Goal: Transaction & Acquisition: Obtain resource

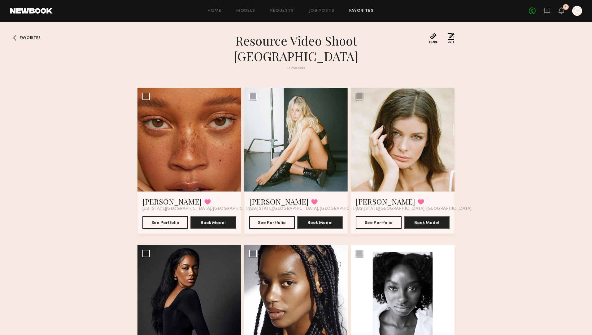
click at [251, 13] on div "Home Models Requests Job Posts Favorites Sign Out No fees up to $5,000 1 C" at bounding box center [317, 11] width 530 height 10
click at [249, 11] on link "Models" at bounding box center [245, 11] width 19 height 4
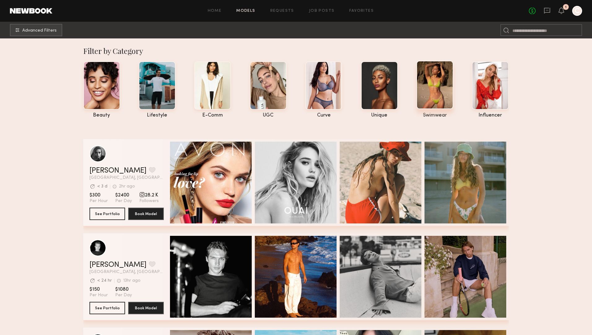
click at [433, 99] on div at bounding box center [434, 85] width 37 height 48
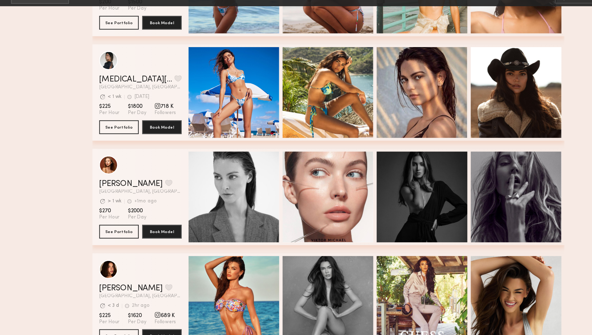
scroll to position [3214, 0]
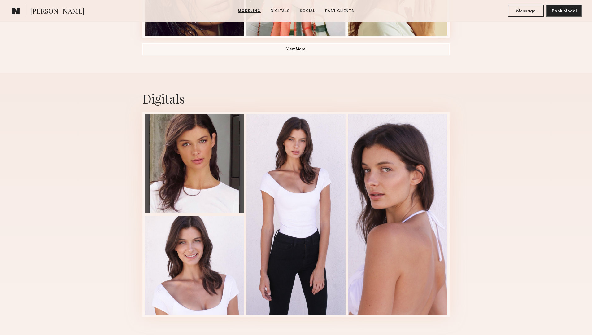
scroll to position [550, 0]
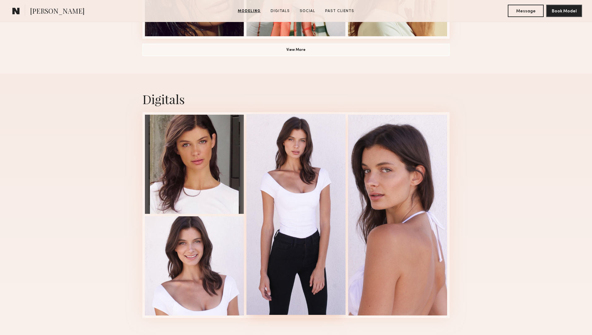
click at [313, 145] on div at bounding box center [295, 214] width 99 height 201
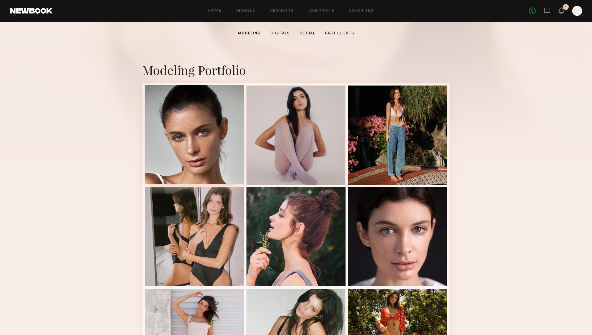
scroll to position [95, 0]
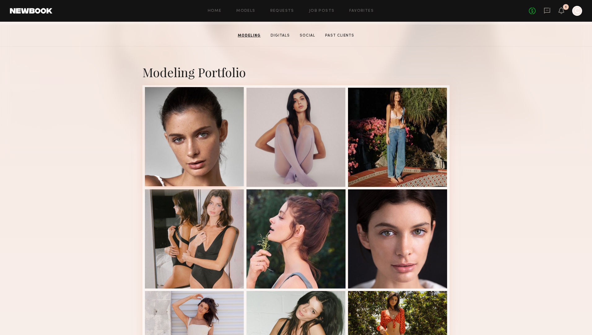
click at [226, 122] on div at bounding box center [194, 136] width 99 height 99
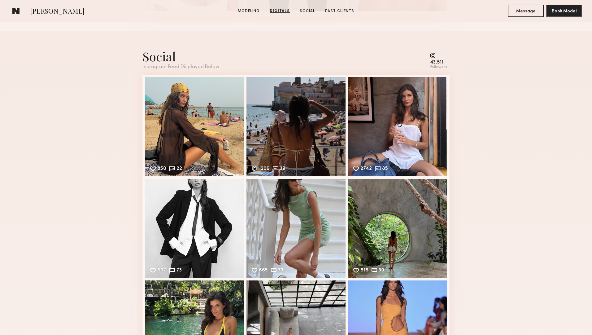
scroll to position [850, 0]
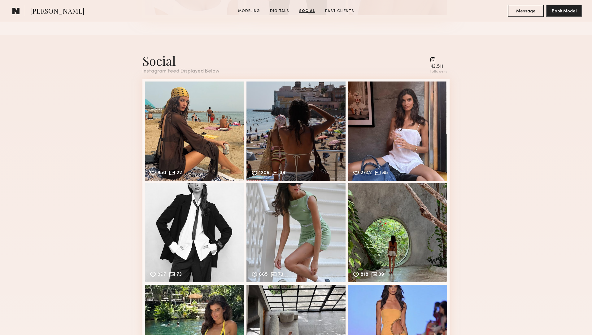
click at [435, 60] on common-icon at bounding box center [438, 60] width 17 height 6
click at [154, 171] on common-icon at bounding box center [153, 172] width 7 height 7
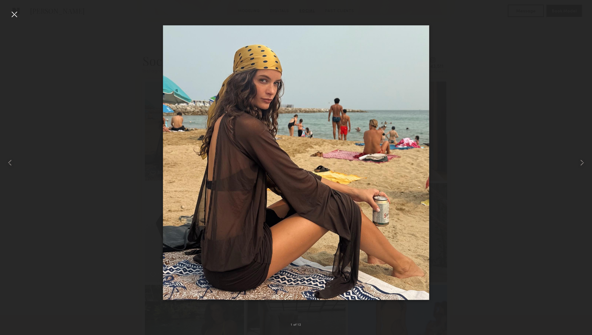
click at [282, 185] on img at bounding box center [296, 162] width 266 height 275
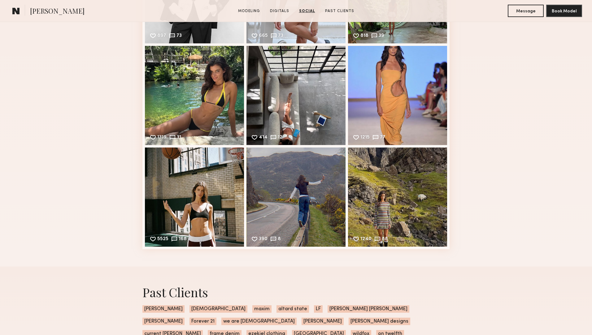
scroll to position [1090, 0]
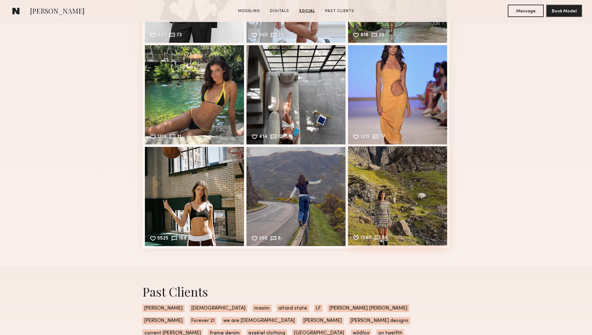
click at [414, 183] on div "1240 88 Likes & comments displayed to show model’s engagement" at bounding box center [397, 195] width 99 height 99
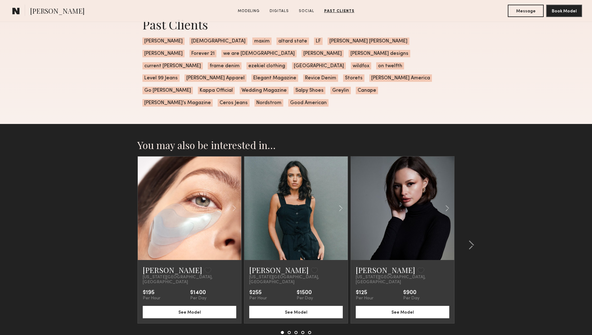
scroll to position [1373, 0]
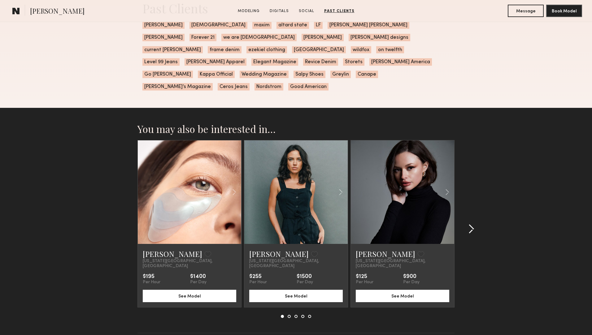
click at [471, 224] on common-icon at bounding box center [471, 229] width 6 height 10
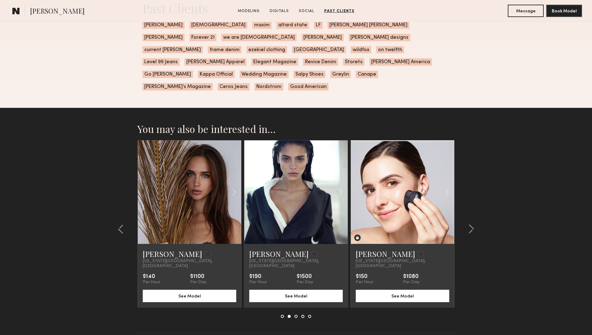
click at [312, 171] on link at bounding box center [295, 191] width 35 height 103
click at [470, 224] on common-icon at bounding box center [471, 229] width 6 height 10
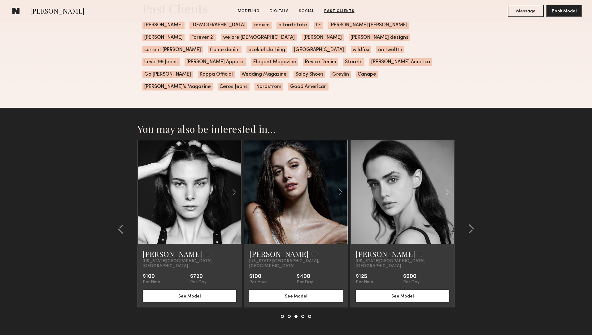
click at [290, 175] on link at bounding box center [295, 191] width 35 height 103
click at [442, 183] on div at bounding box center [437, 191] width 34 height 103
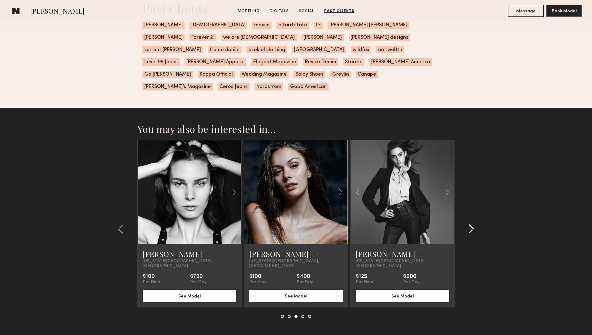
click at [471, 224] on common-icon at bounding box center [471, 229] width 6 height 10
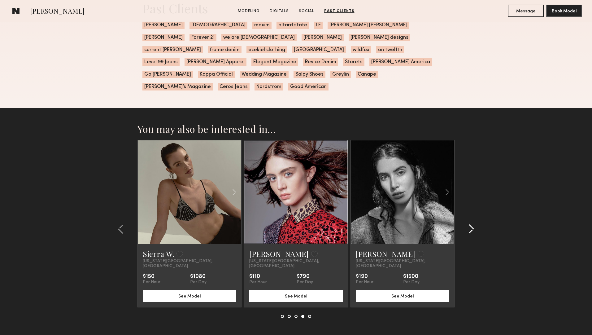
click at [470, 224] on common-icon at bounding box center [471, 229] width 6 height 10
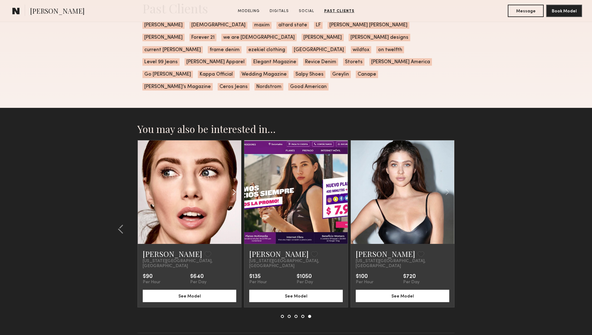
click at [235, 186] on common-icon at bounding box center [234, 192] width 9 height 12
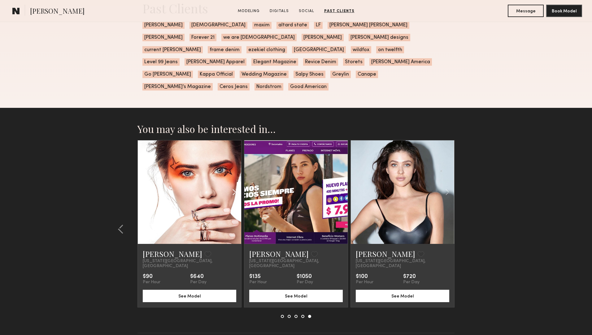
click at [235, 186] on common-icon at bounding box center [234, 192] width 9 height 12
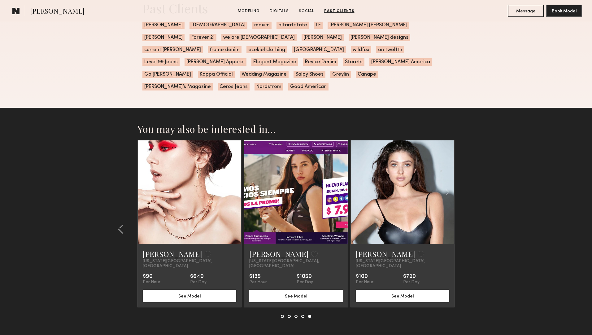
click at [235, 186] on common-icon at bounding box center [234, 192] width 9 height 12
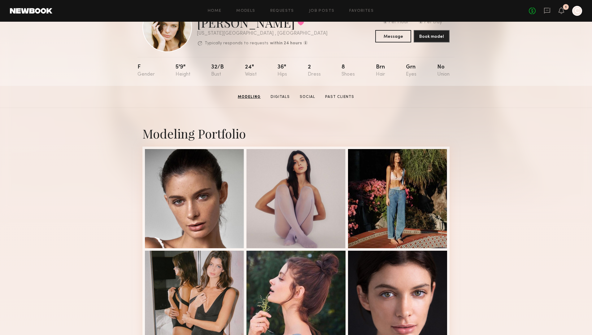
scroll to position [15, 0]
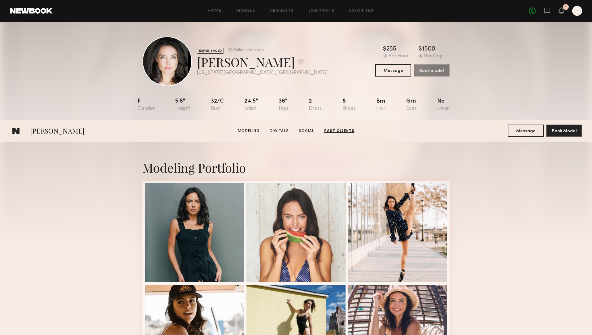
scroll to position [1149, 0]
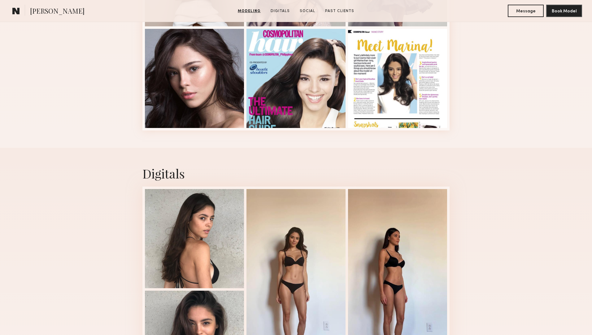
scroll to position [539, 0]
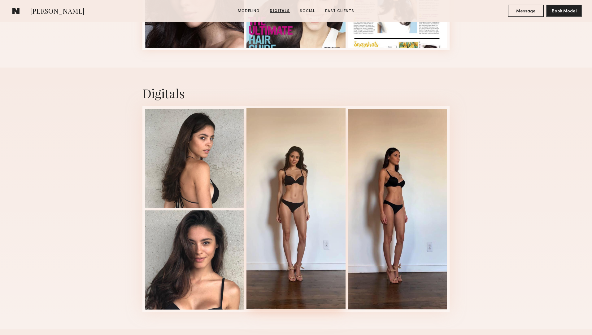
click at [273, 233] on div at bounding box center [295, 208] width 99 height 201
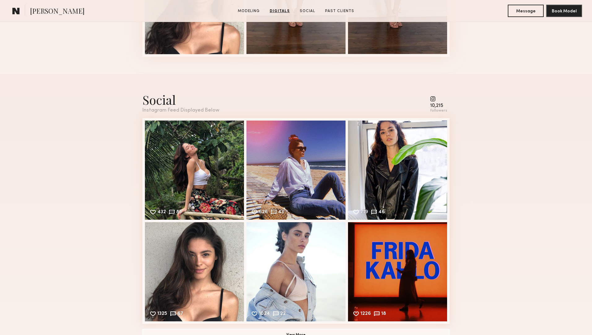
scroll to position [826, 0]
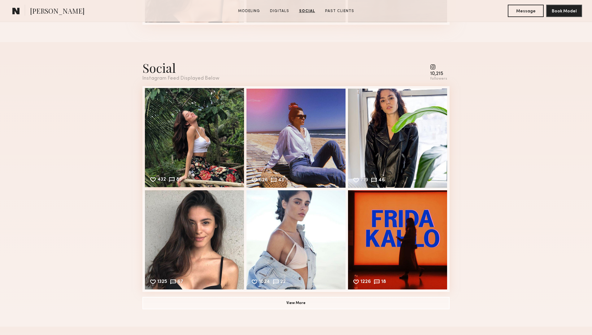
click at [193, 146] on div "432 83 Likes & comments displayed to show model’s engagement" at bounding box center [194, 137] width 99 height 99
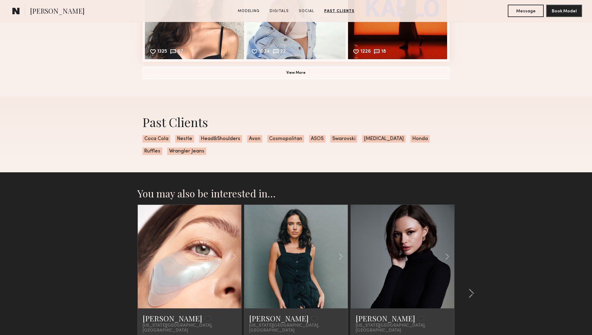
scroll to position [1018, 0]
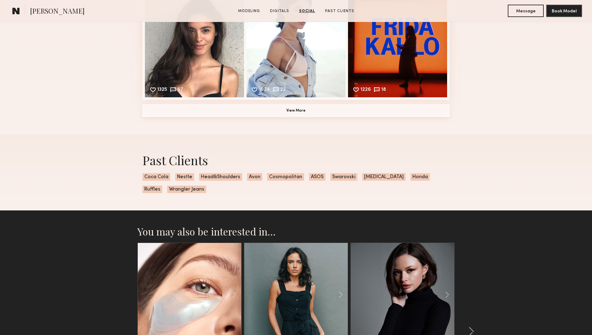
click at [290, 113] on button "View More" at bounding box center [295, 110] width 307 height 12
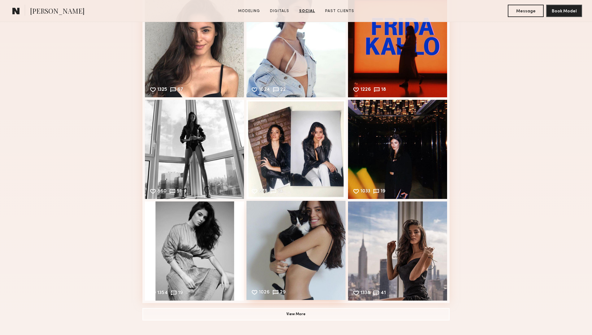
click at [323, 245] on div "1026 29 Likes & comments displayed to show model’s engagement" at bounding box center [295, 250] width 99 height 99
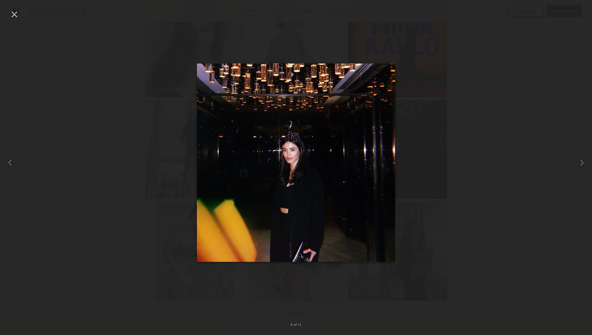
click at [475, 187] on div at bounding box center [296, 162] width 592 height 305
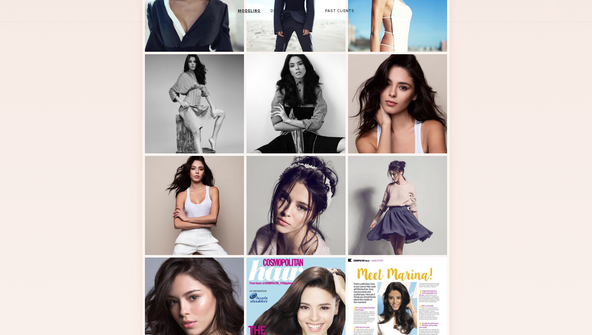
scroll to position [0, 0]
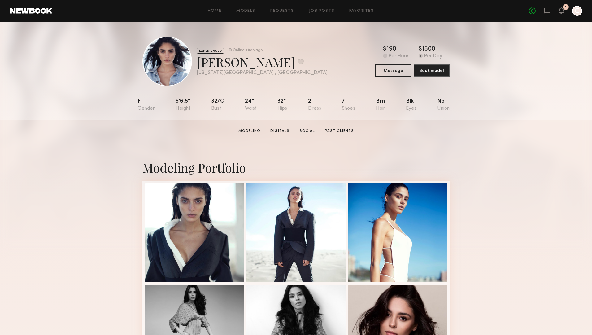
click at [223, 66] on div "Marina M. Favorite" at bounding box center [262, 62] width 131 height 16
click at [245, 65] on div "Marina M. Favorite" at bounding box center [262, 62] width 131 height 16
copy div "[PERSON_NAME]"
click at [309, 130] on link "Social" at bounding box center [307, 131] width 20 height 6
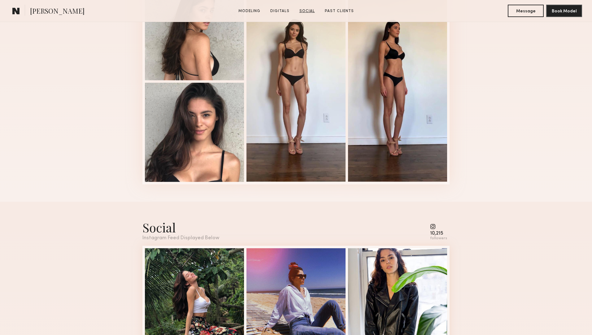
scroll to position [831, 0]
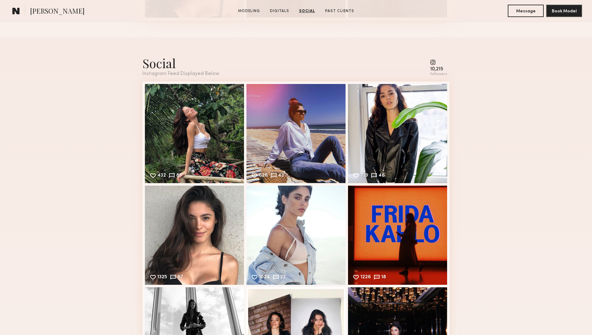
click at [433, 62] on common-icon at bounding box center [438, 62] width 17 height 6
click at [159, 76] on div "Social Instagram Feed Displayed Below 10,215 followers 432 83 Likes & comments …" at bounding box center [295, 280] width 307 height 487
click at [159, 62] on div "Social" at bounding box center [180, 63] width 77 height 16
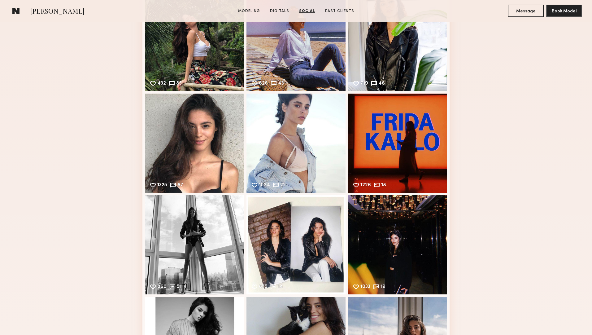
scroll to position [927, 0]
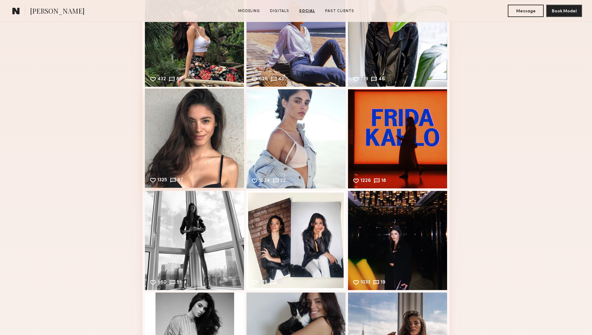
click at [205, 156] on div "1325 67 Likes & comments displayed to show model’s engagement" at bounding box center [194, 138] width 99 height 99
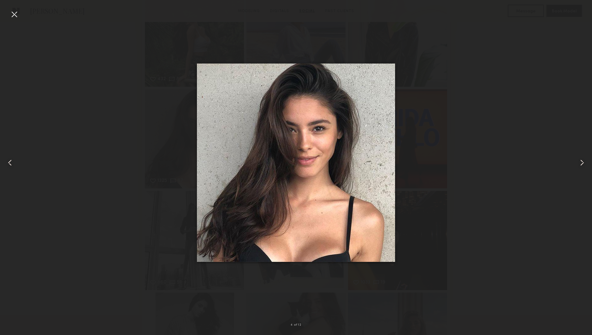
click at [15, 11] on div at bounding box center [14, 14] width 10 height 10
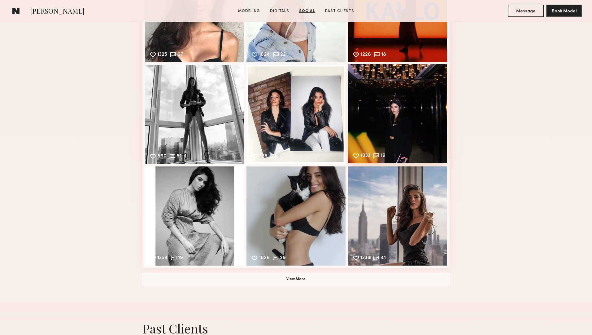
scroll to position [1155, 0]
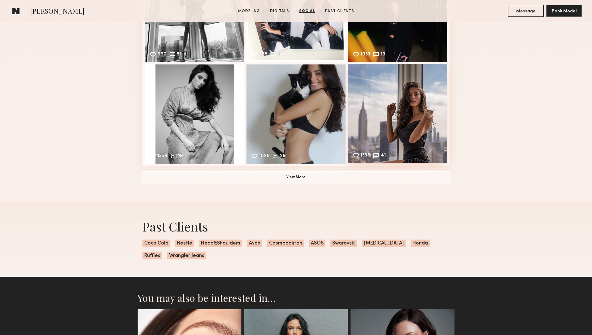
click at [398, 95] on div "1338 41 Likes & comments displayed to show model’s engagement" at bounding box center [397, 113] width 99 height 99
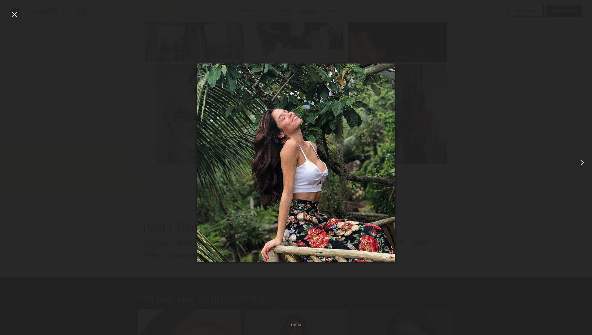
click at [429, 120] on div at bounding box center [296, 162] width 592 height 305
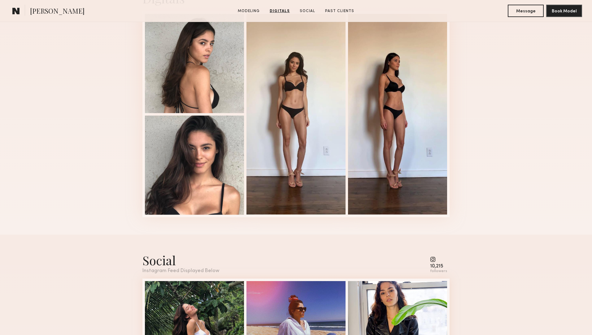
scroll to position [581, 0]
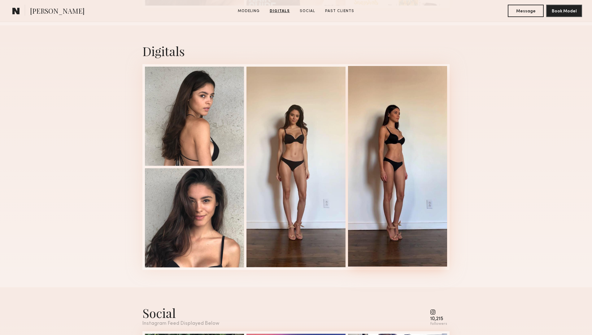
click at [382, 163] on div at bounding box center [397, 166] width 99 height 201
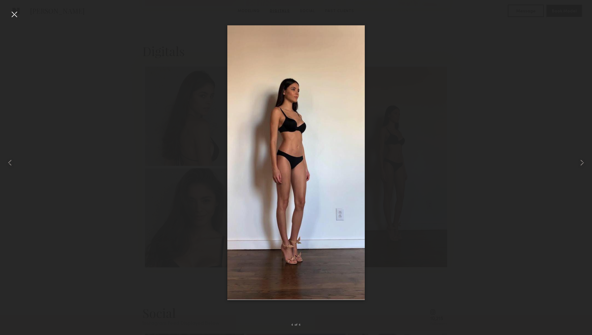
click at [328, 157] on img at bounding box center [295, 162] width 137 height 275
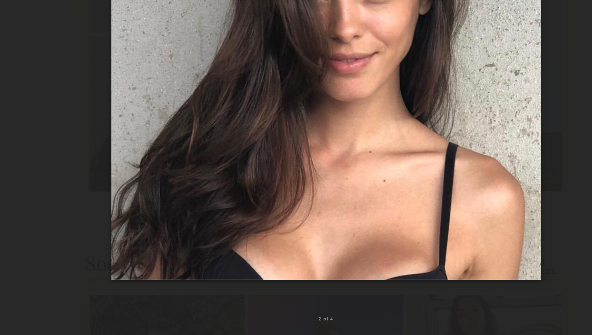
scroll to position [605, 0]
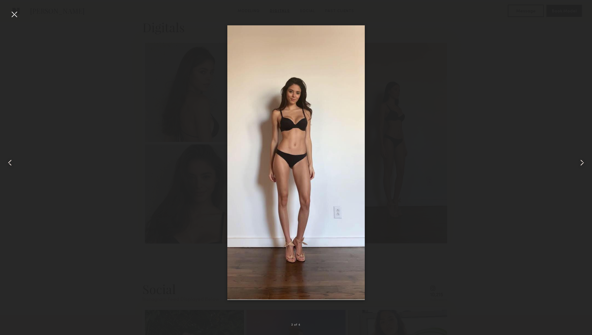
click at [427, 132] on div at bounding box center [296, 162] width 592 height 305
click at [15, 15] on div at bounding box center [14, 14] width 10 height 10
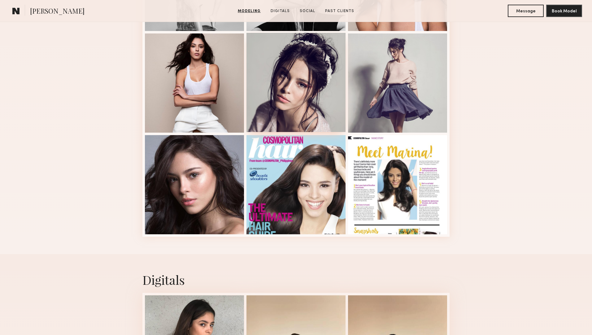
scroll to position [454, 0]
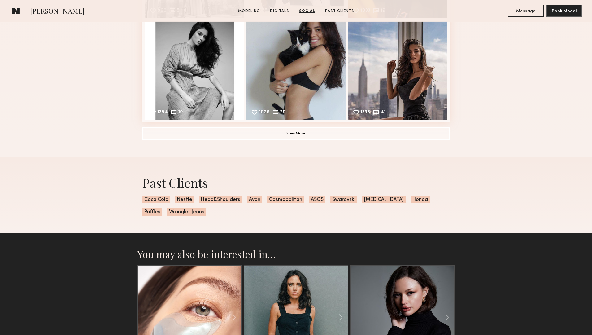
scroll to position [1209, 0]
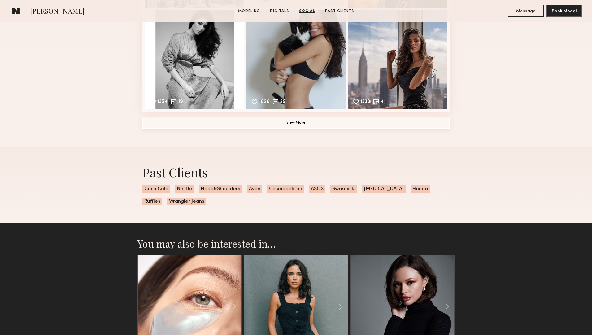
click at [293, 128] on button "View More" at bounding box center [295, 122] width 307 height 12
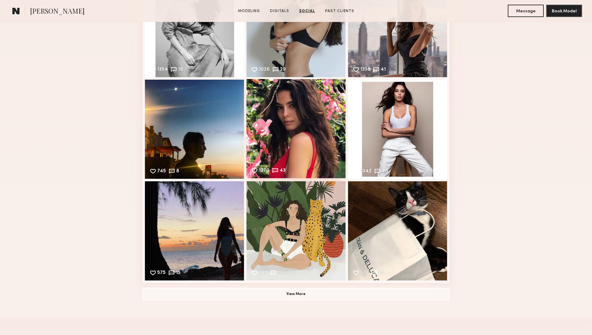
scroll to position [1242, 0]
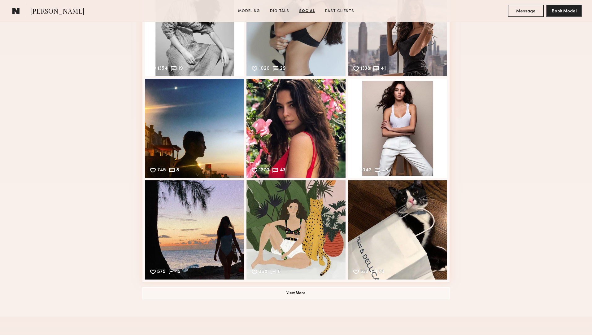
click at [281, 290] on button "View More" at bounding box center [295, 292] width 307 height 12
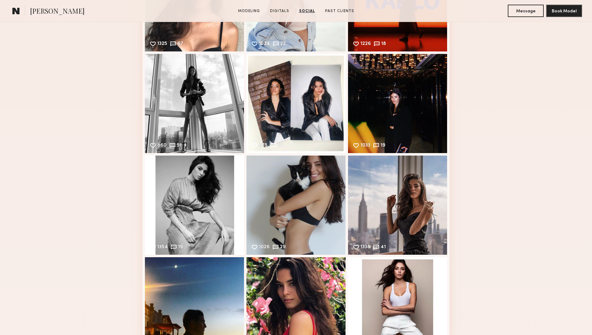
scroll to position [963, 0]
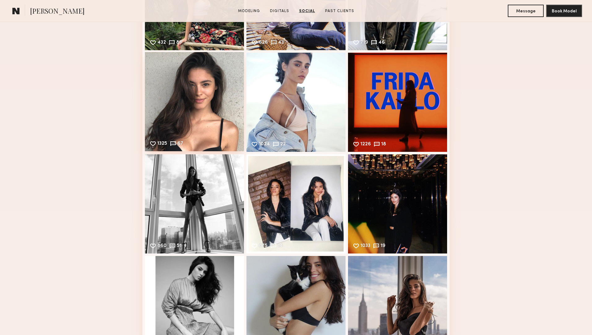
click at [205, 113] on div "1325 67 Likes & comments displayed to show model’s engagement" at bounding box center [194, 101] width 99 height 99
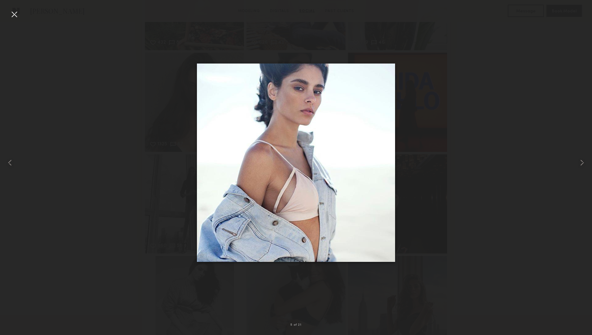
click at [11, 18] on div at bounding box center [14, 14] width 10 height 10
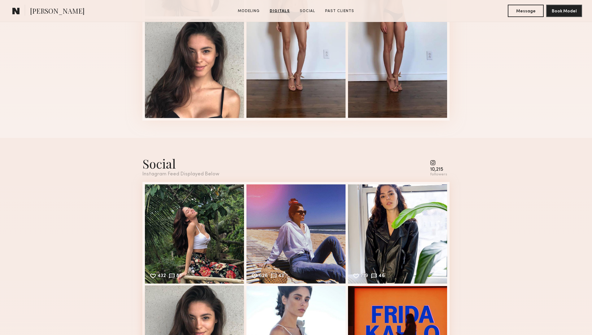
scroll to position [753, 0]
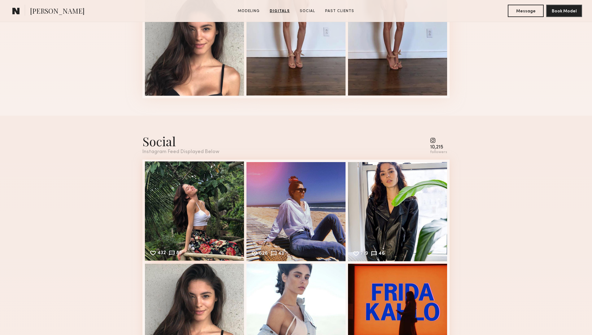
click at [189, 169] on div "432 83 Likes & comments displayed to show model’s engagement" at bounding box center [194, 210] width 99 height 99
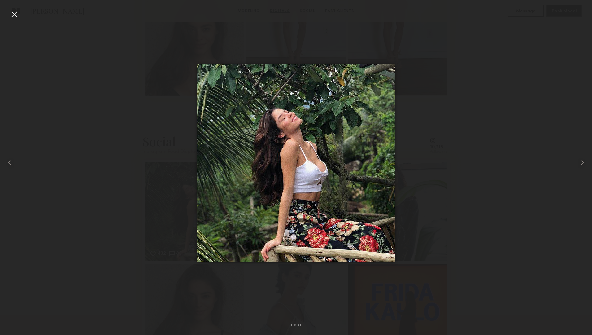
click at [159, 8] on nb-gallery-light "1 of 21" at bounding box center [296, 167] width 592 height 335
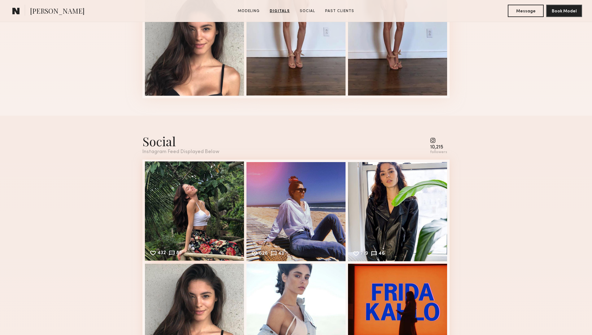
click at [218, 211] on div "432 83 Likes & comments displayed to show model’s engagement" at bounding box center [194, 210] width 99 height 99
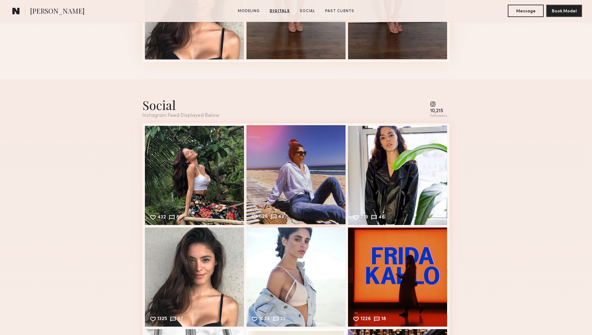
scroll to position [819, 0]
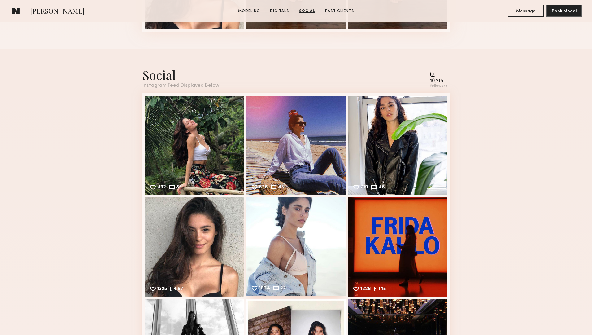
click at [303, 236] on div "1024 22 Likes & comments displayed to show model’s engagement" at bounding box center [295, 246] width 99 height 99
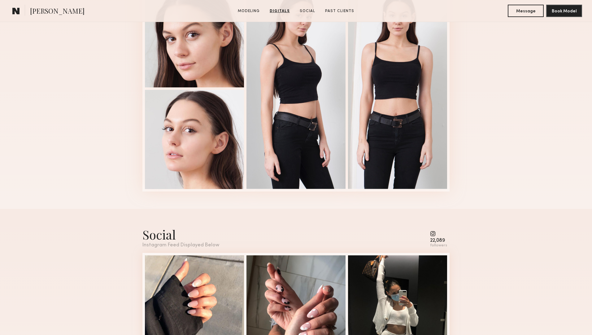
scroll to position [833, 0]
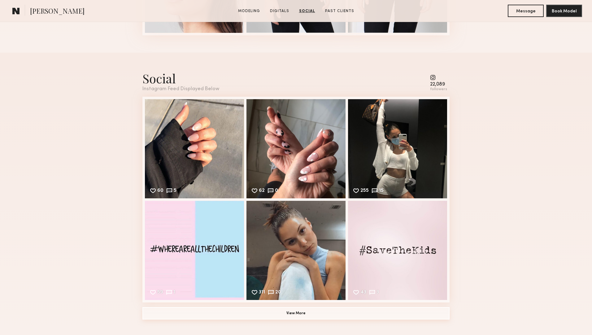
click at [314, 312] on button "View More" at bounding box center [295, 313] width 307 height 12
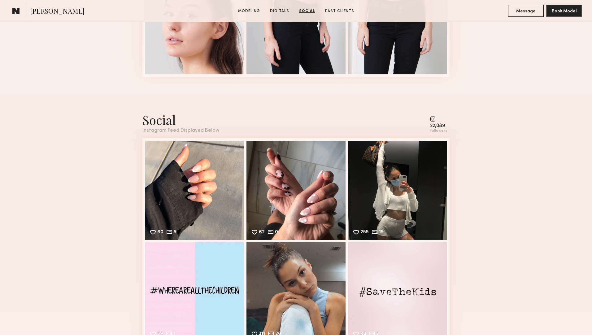
scroll to position [790, 0]
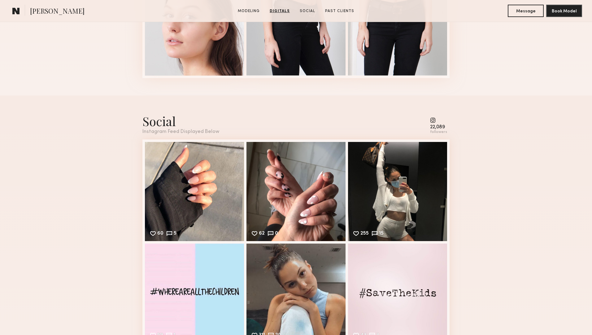
click at [434, 120] on common-icon at bounding box center [438, 120] width 17 height 6
click at [436, 128] on div "22,089" at bounding box center [438, 127] width 17 height 5
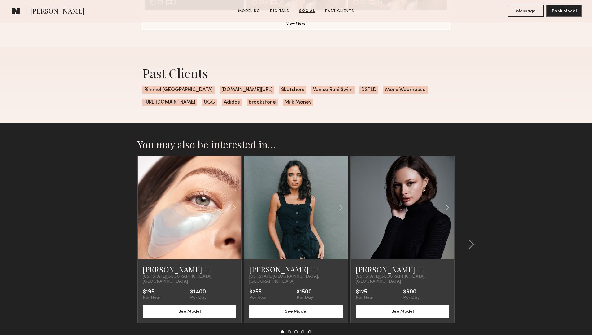
scroll to position [1377, 0]
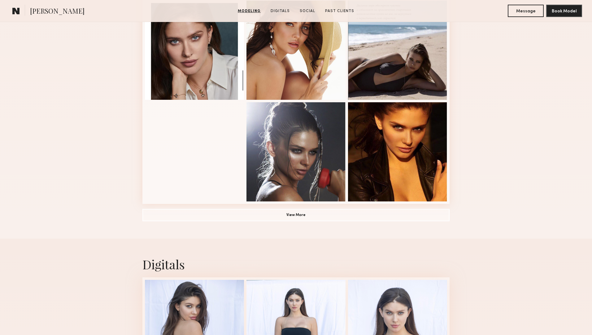
scroll to position [430, 0]
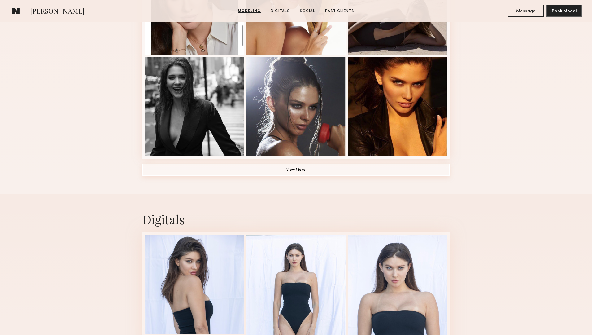
click at [281, 173] on button "View More" at bounding box center [295, 169] width 307 height 12
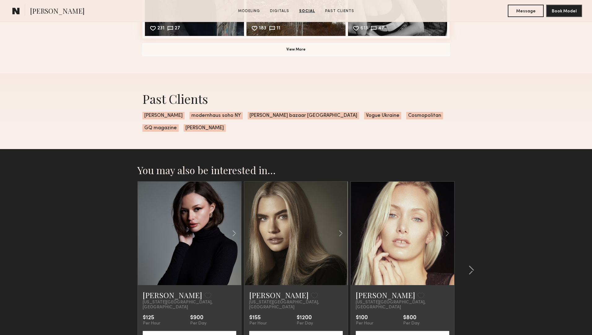
scroll to position [1550, 0]
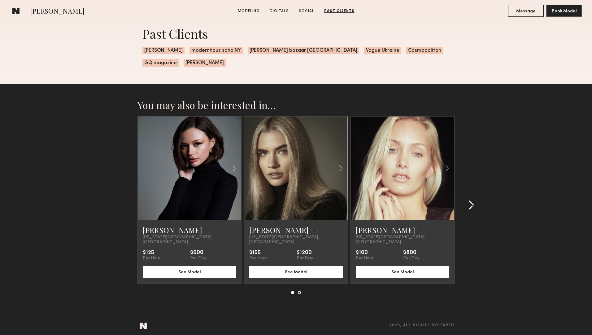
click at [470, 200] on common-icon at bounding box center [471, 205] width 6 height 10
